Goal: Information Seeking & Learning: Learn about a topic

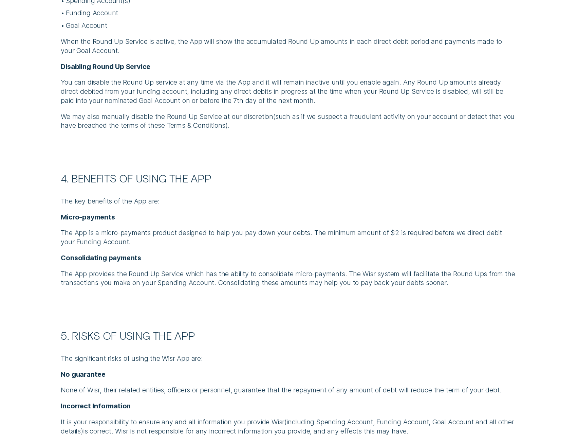
scroll to position [1324, 0]
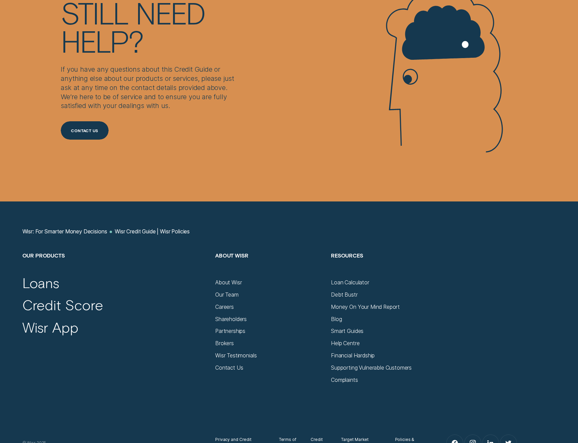
scroll to position [1188, 0]
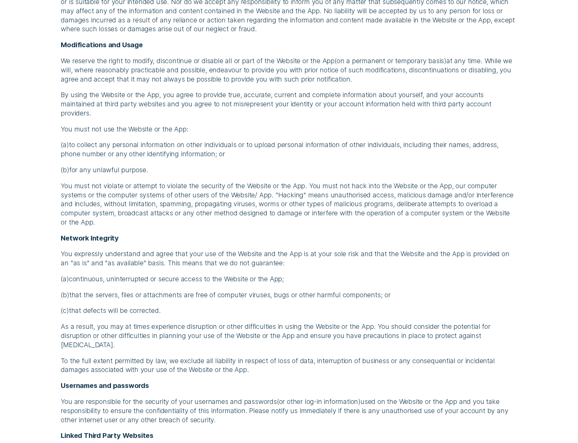
scroll to position [1018, 0]
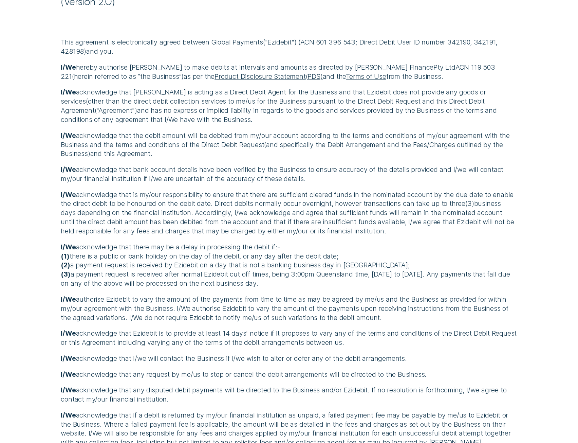
scroll to position [305, 0]
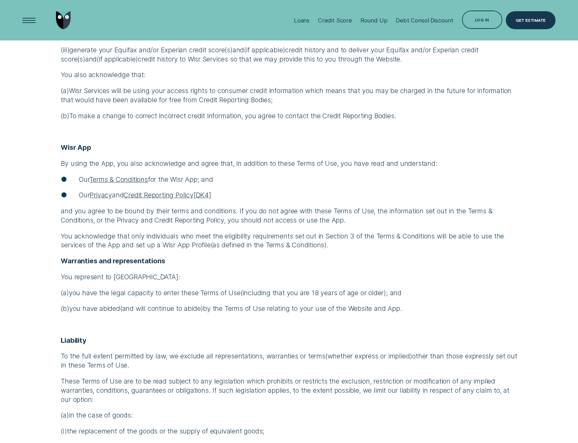
scroll to position [1697, 0]
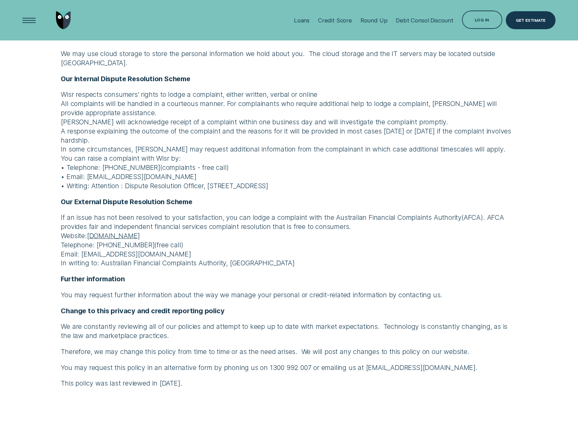
scroll to position [2656, 0]
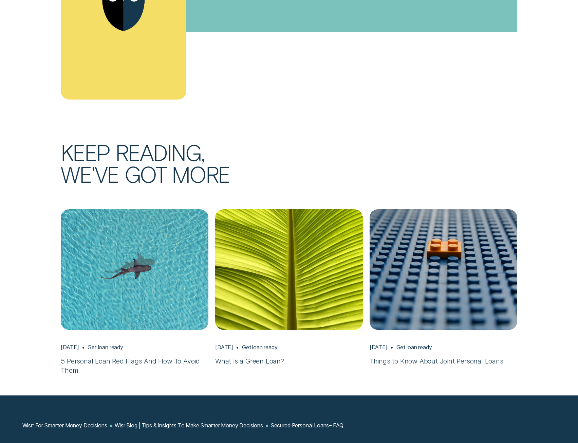
scroll to position [1459, 0]
